Goal: Transaction & Acquisition: Book appointment/travel/reservation

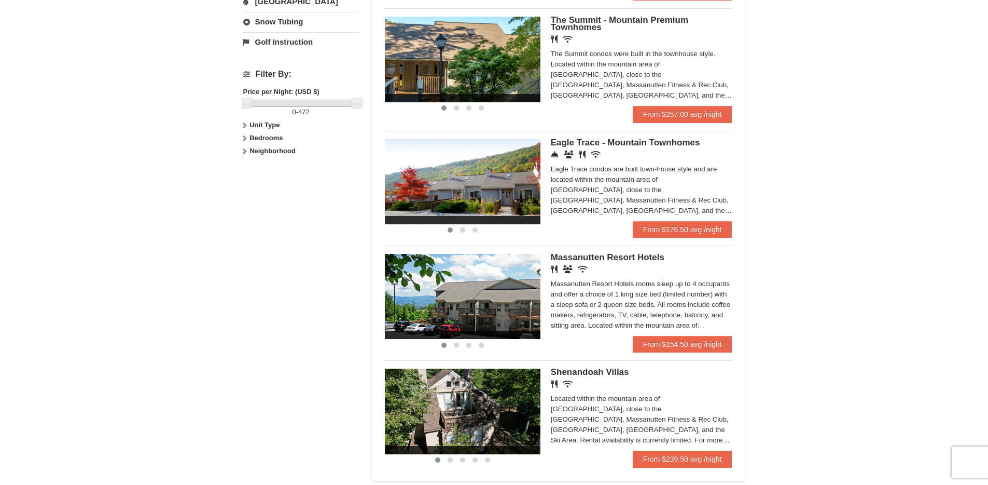
scroll to position [495, 0]
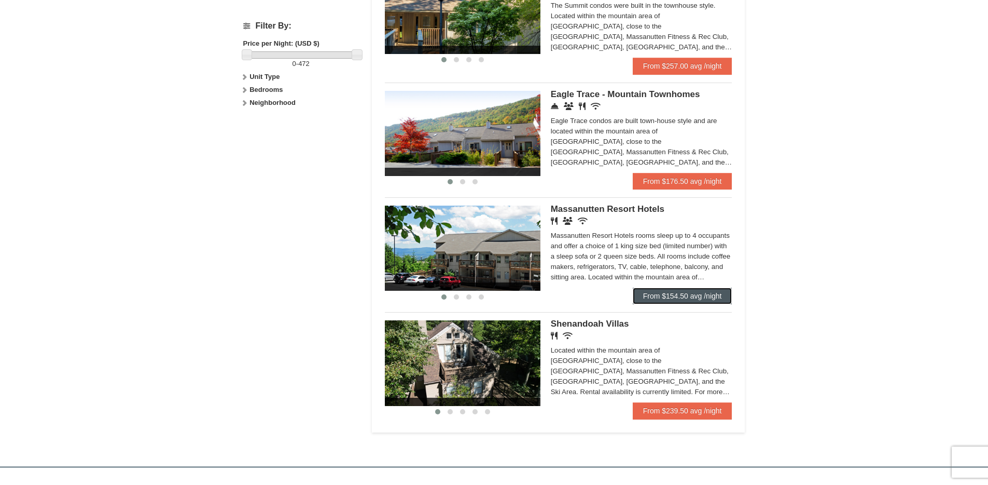
click at [688, 293] on link "From $154.50 avg /night" at bounding box center [683, 295] width 100 height 17
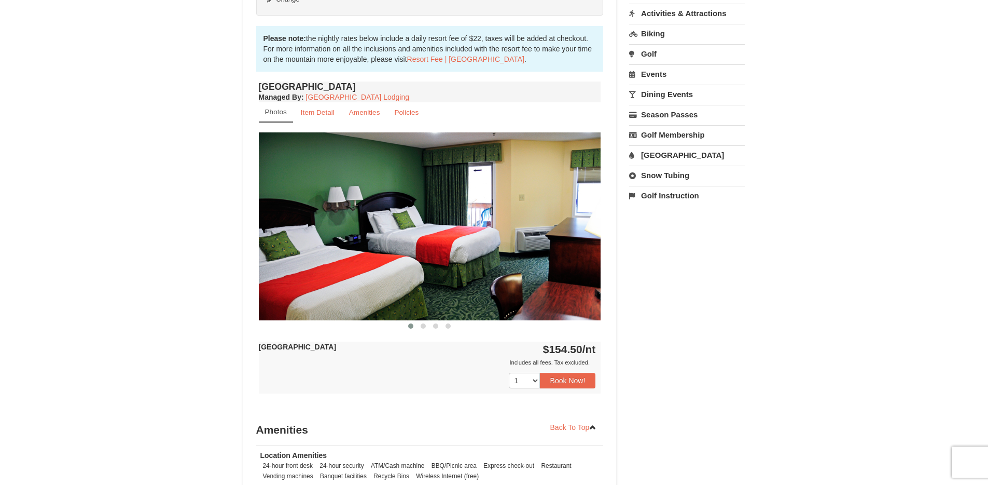
scroll to position [314, 0]
click at [423, 231] on img at bounding box center [430, 225] width 342 height 187
click at [388, 244] on img at bounding box center [430, 225] width 342 height 187
click at [426, 323] on button at bounding box center [423, 325] width 12 height 10
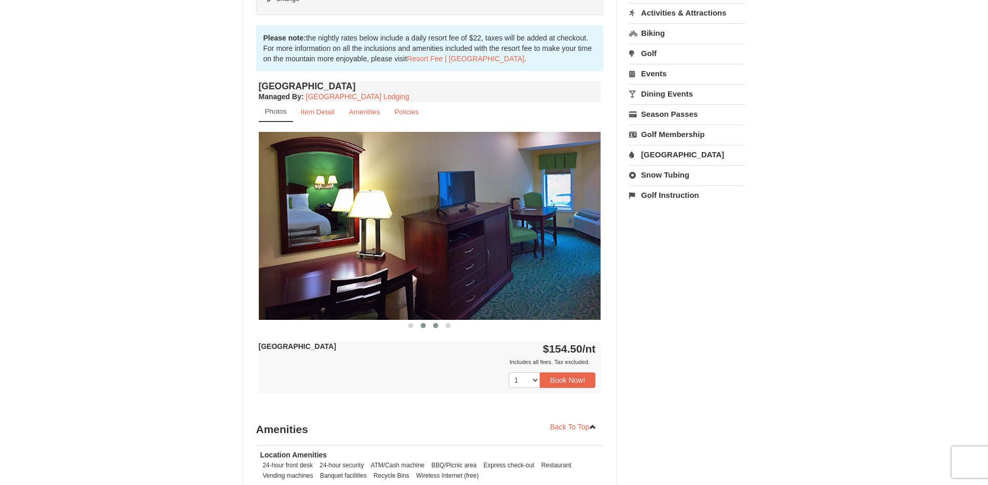
click at [433, 325] on span at bounding box center [435, 325] width 5 height 5
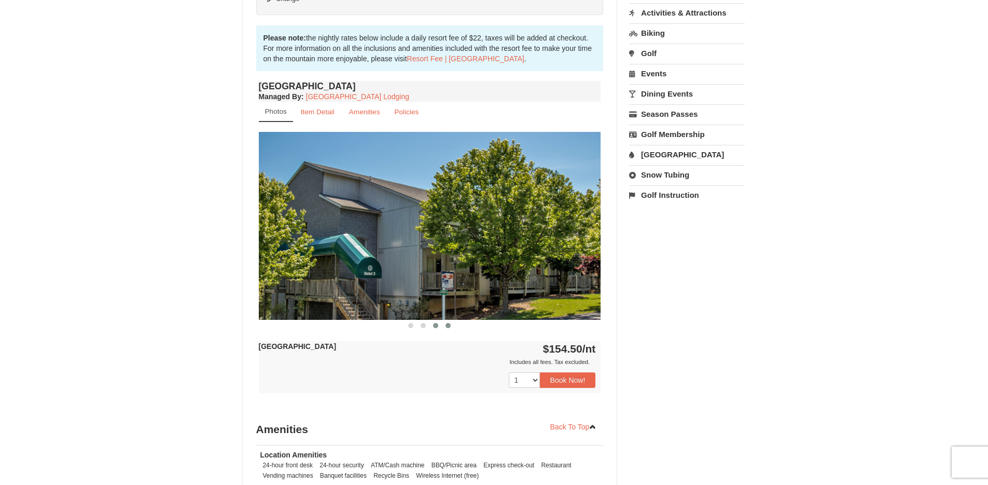
click at [450, 325] on span at bounding box center [448, 325] width 5 height 5
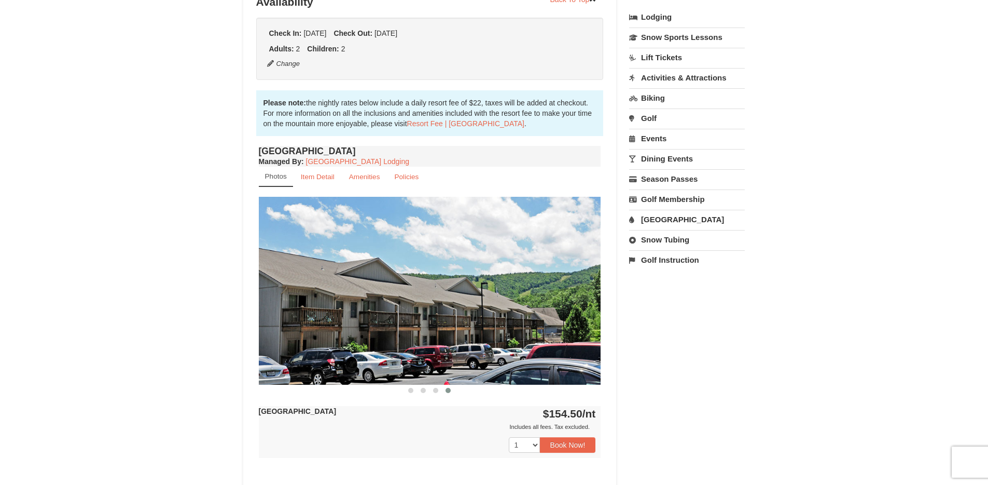
scroll to position [30, 0]
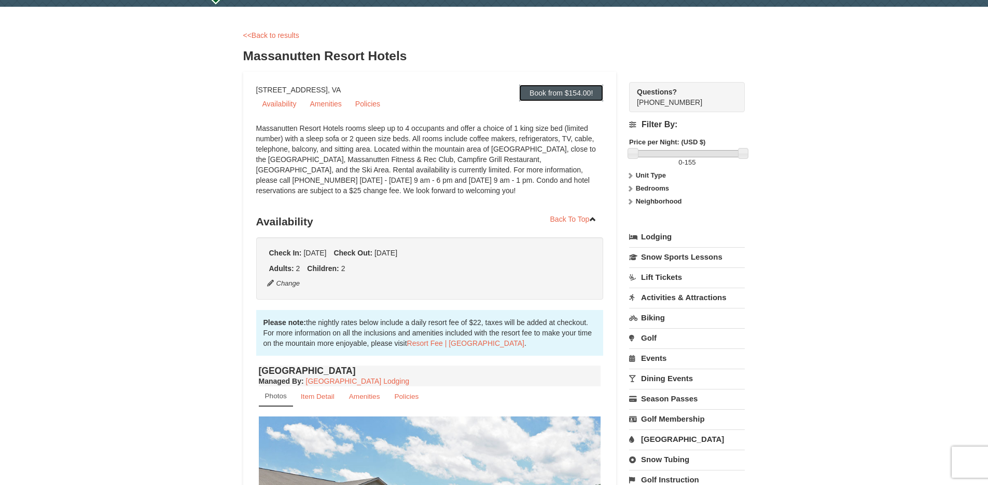
click at [550, 90] on link "Book from $154.00!" at bounding box center [561, 93] width 84 height 17
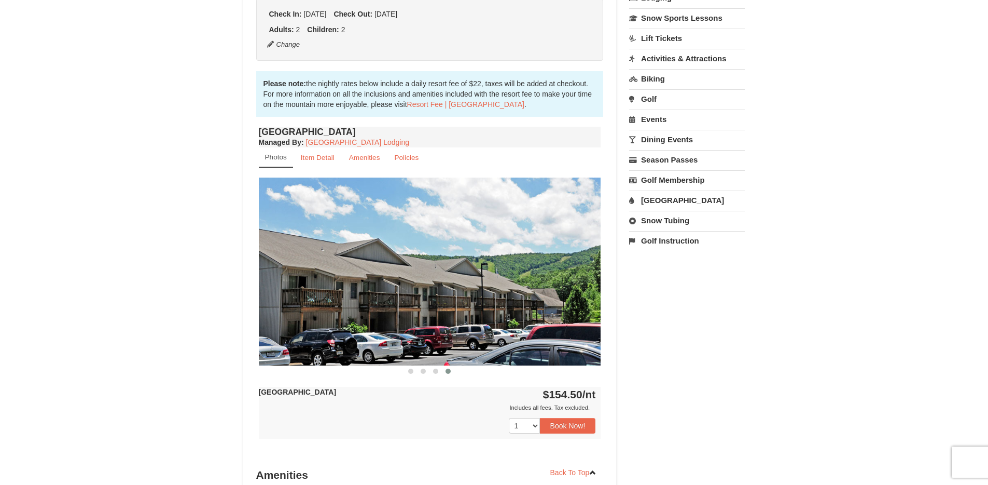
scroll to position [393, 0]
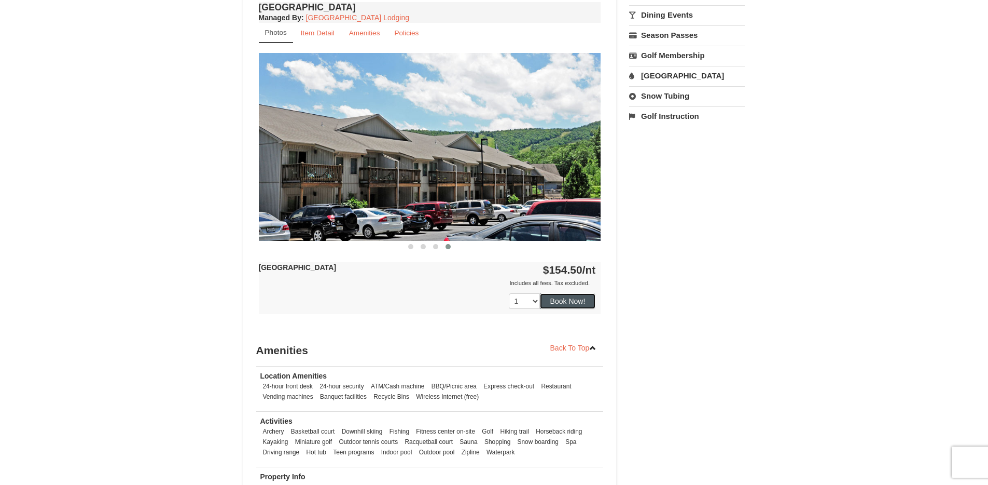
click at [553, 305] on button "Book Now!" at bounding box center [568, 301] width 56 height 16
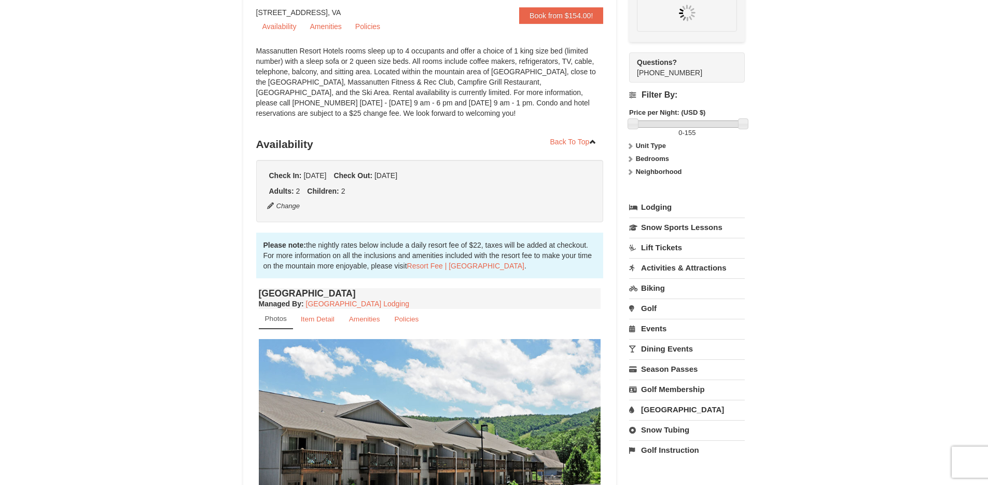
scroll to position [101, 0]
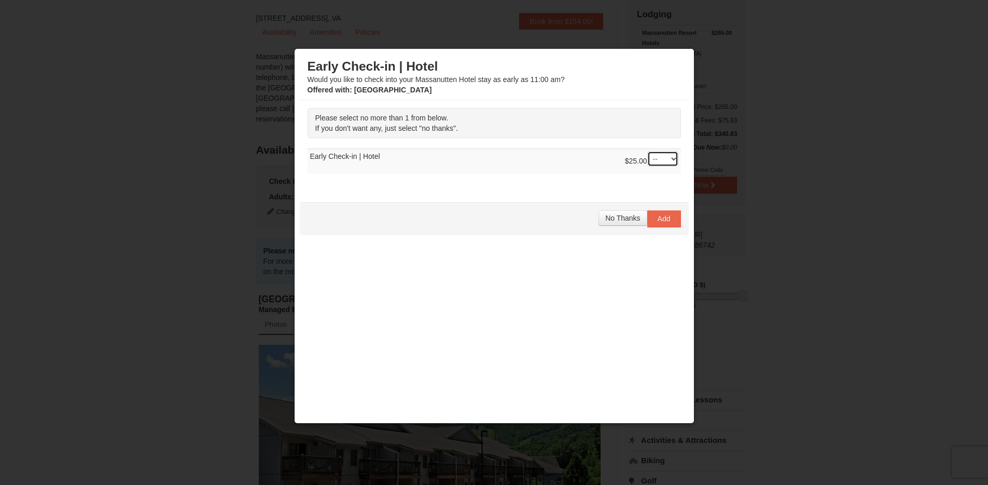
click at [672, 157] on select "-- 01" at bounding box center [662, 159] width 31 height 16
click at [628, 221] on span "No Thanks" at bounding box center [622, 218] width 35 height 8
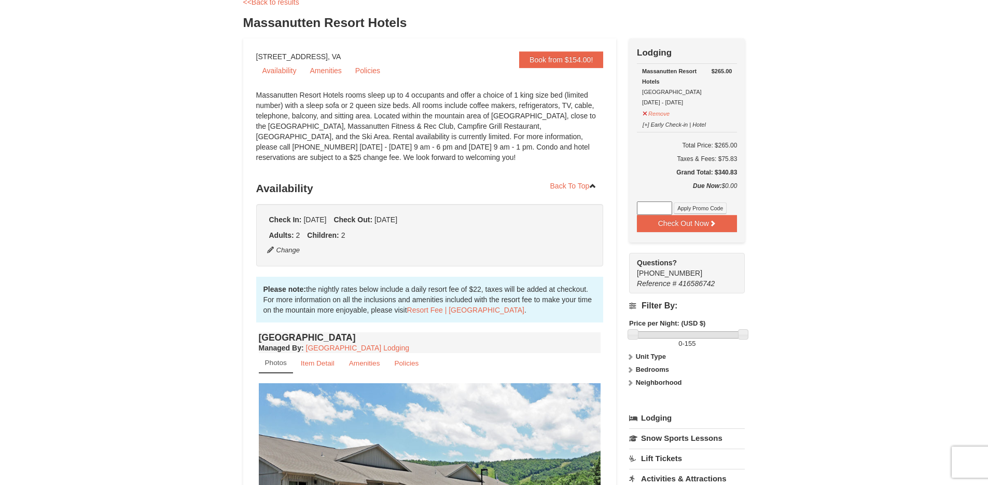
scroll to position [326, 0]
